Goal: Use online tool/utility: Utilize a website feature to perform a specific function

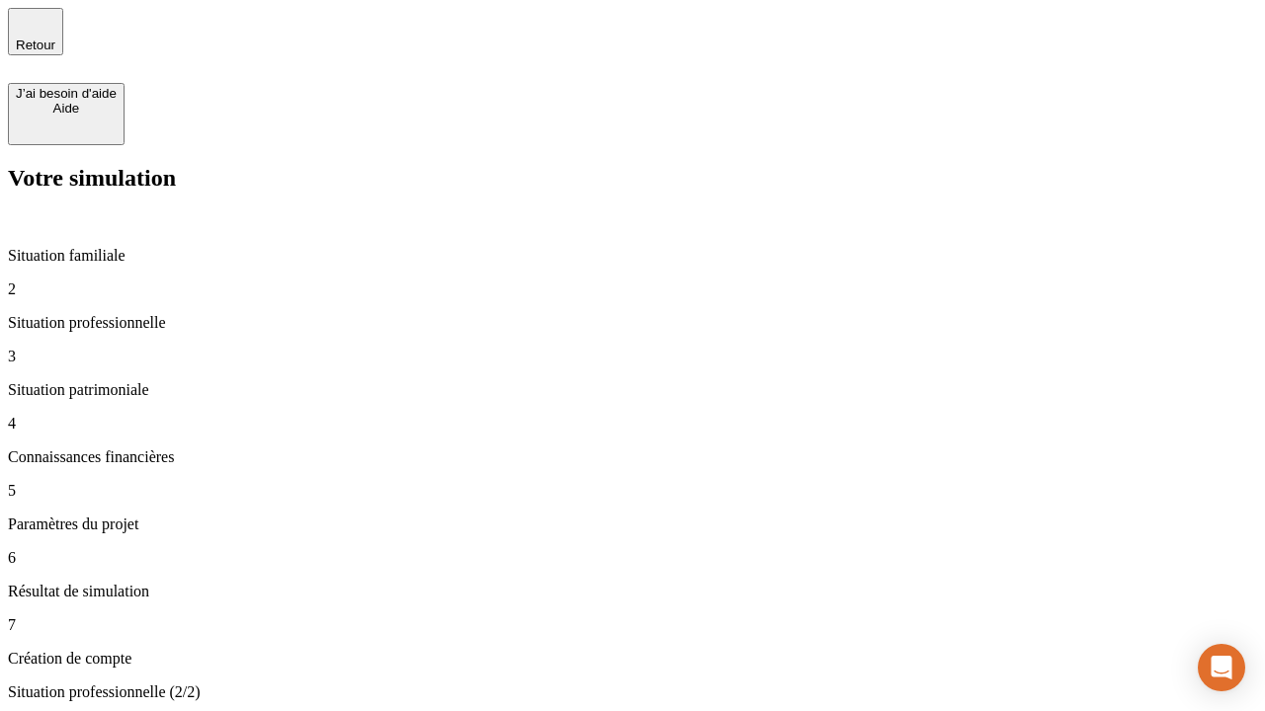
type input "30 000"
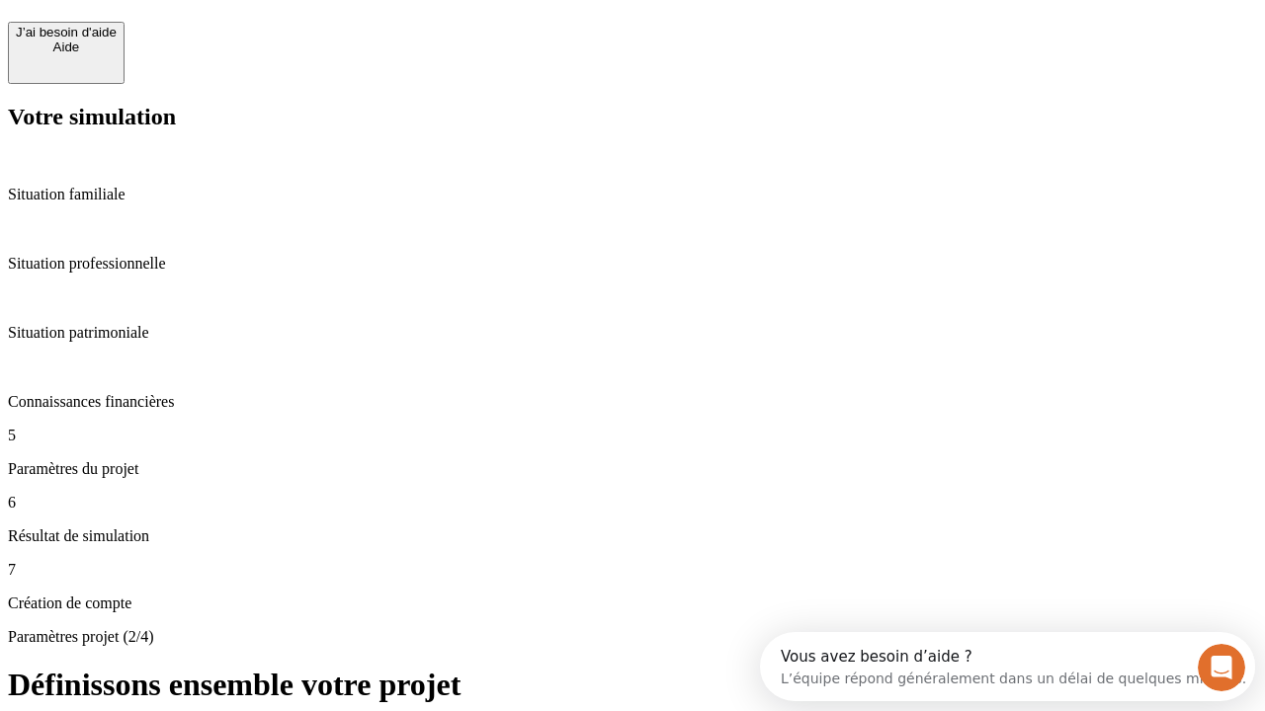
scroll to position [18, 0]
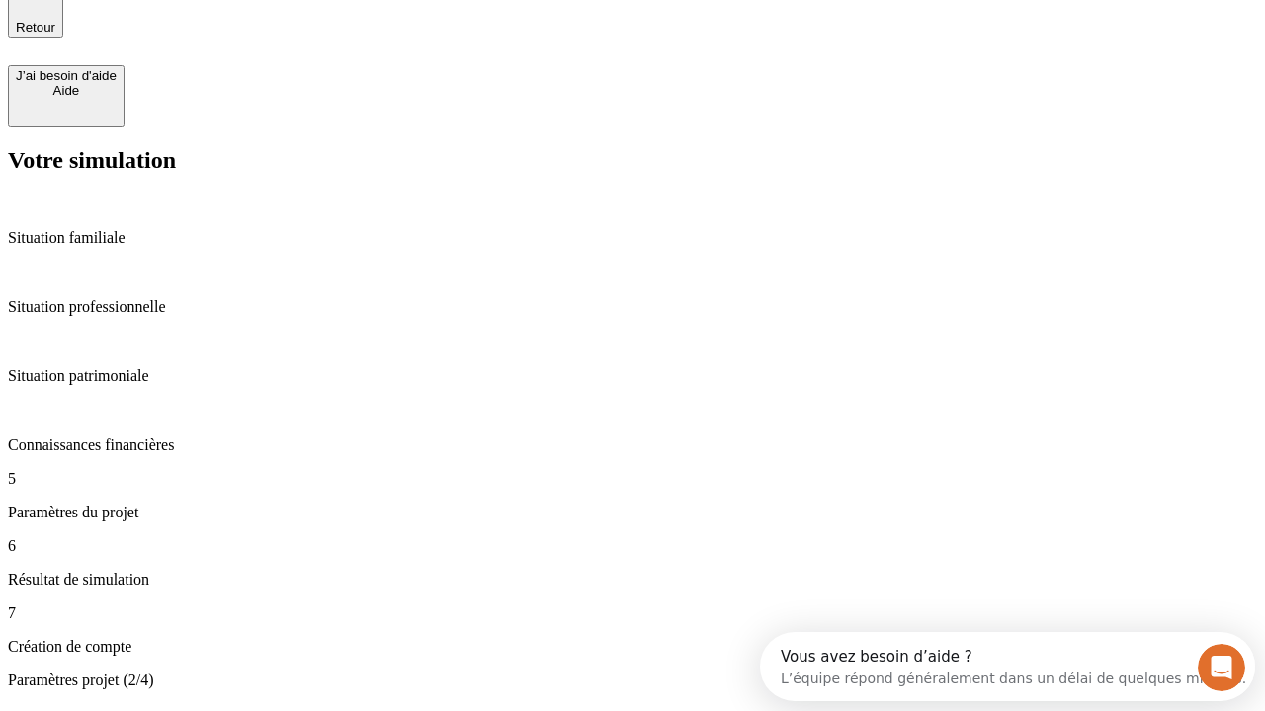
type input "25"
type input "64"
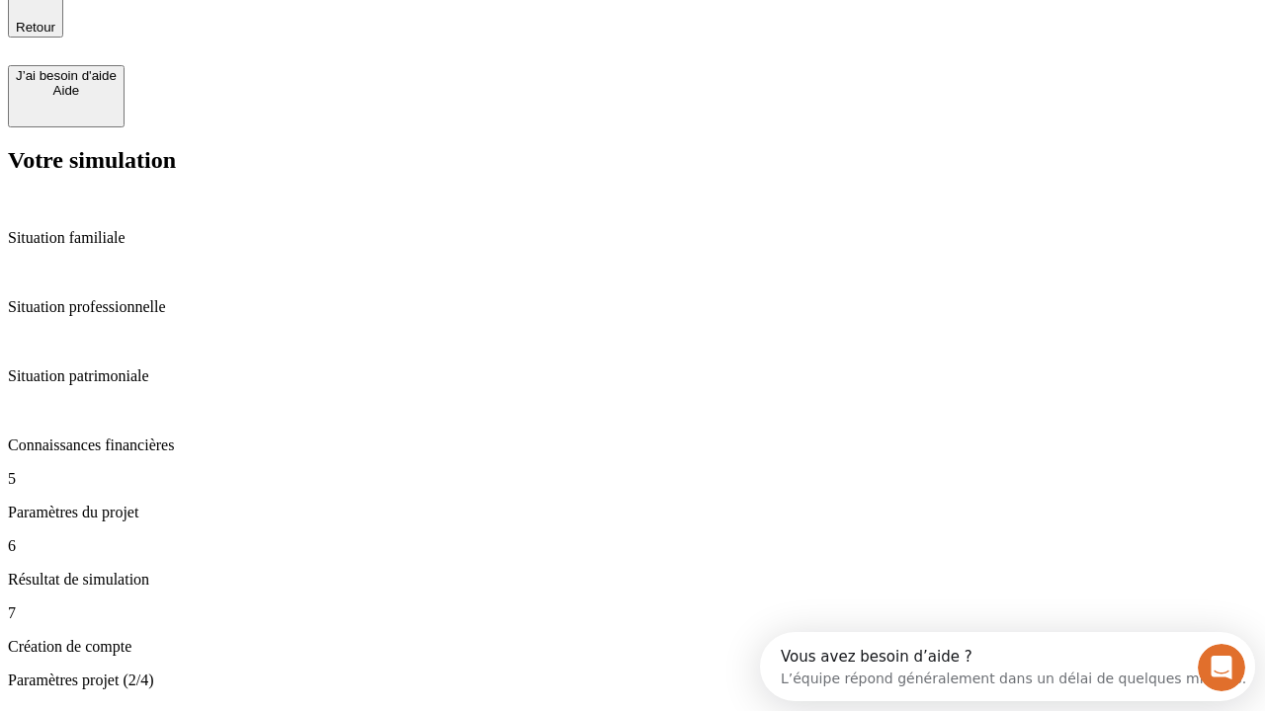
type input "1 000"
type input "640"
